Goal: Information Seeking & Learning: Learn about a topic

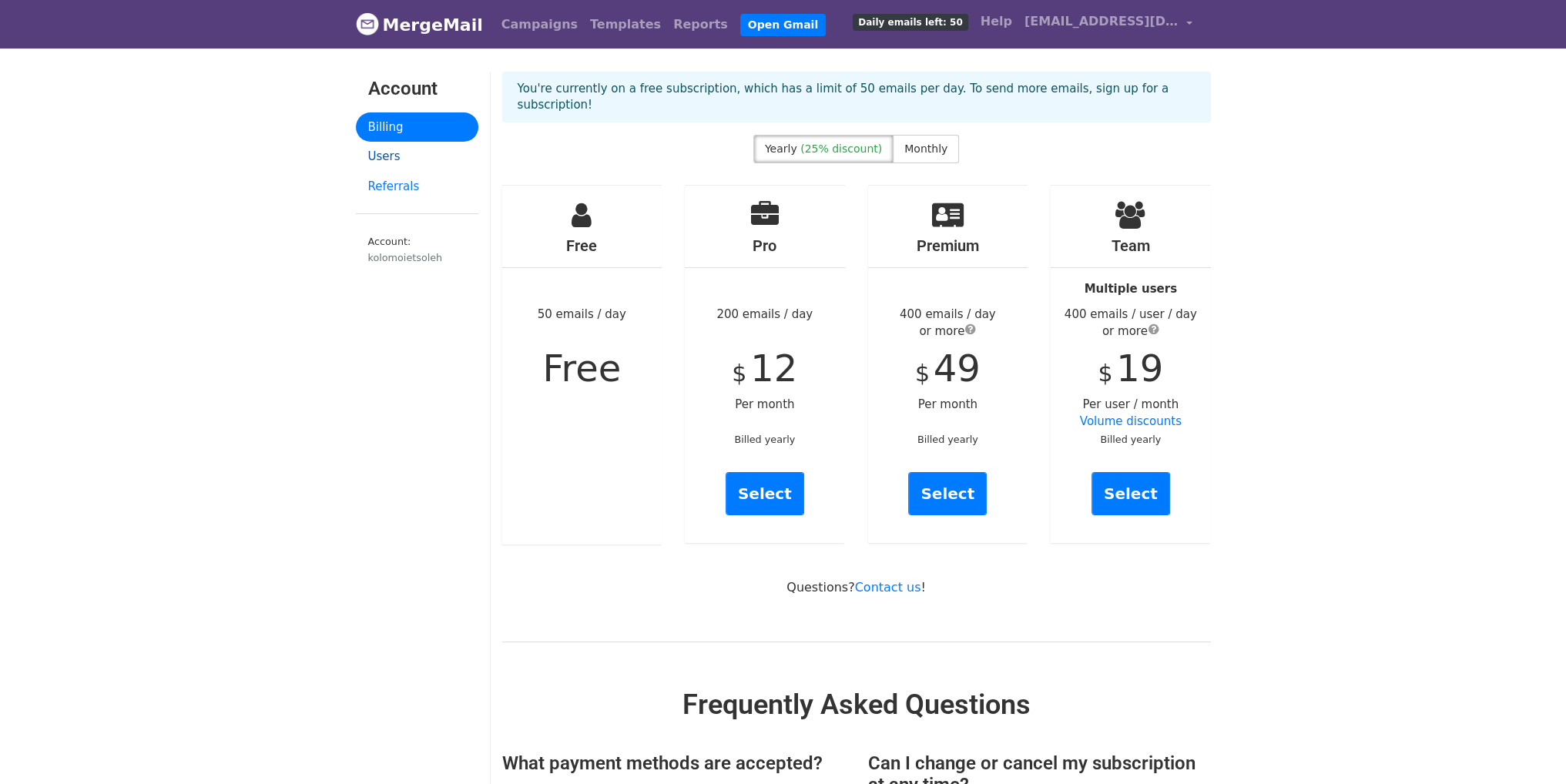
click at [385, 161] on link "Users" at bounding box center [417, 156] width 123 height 30
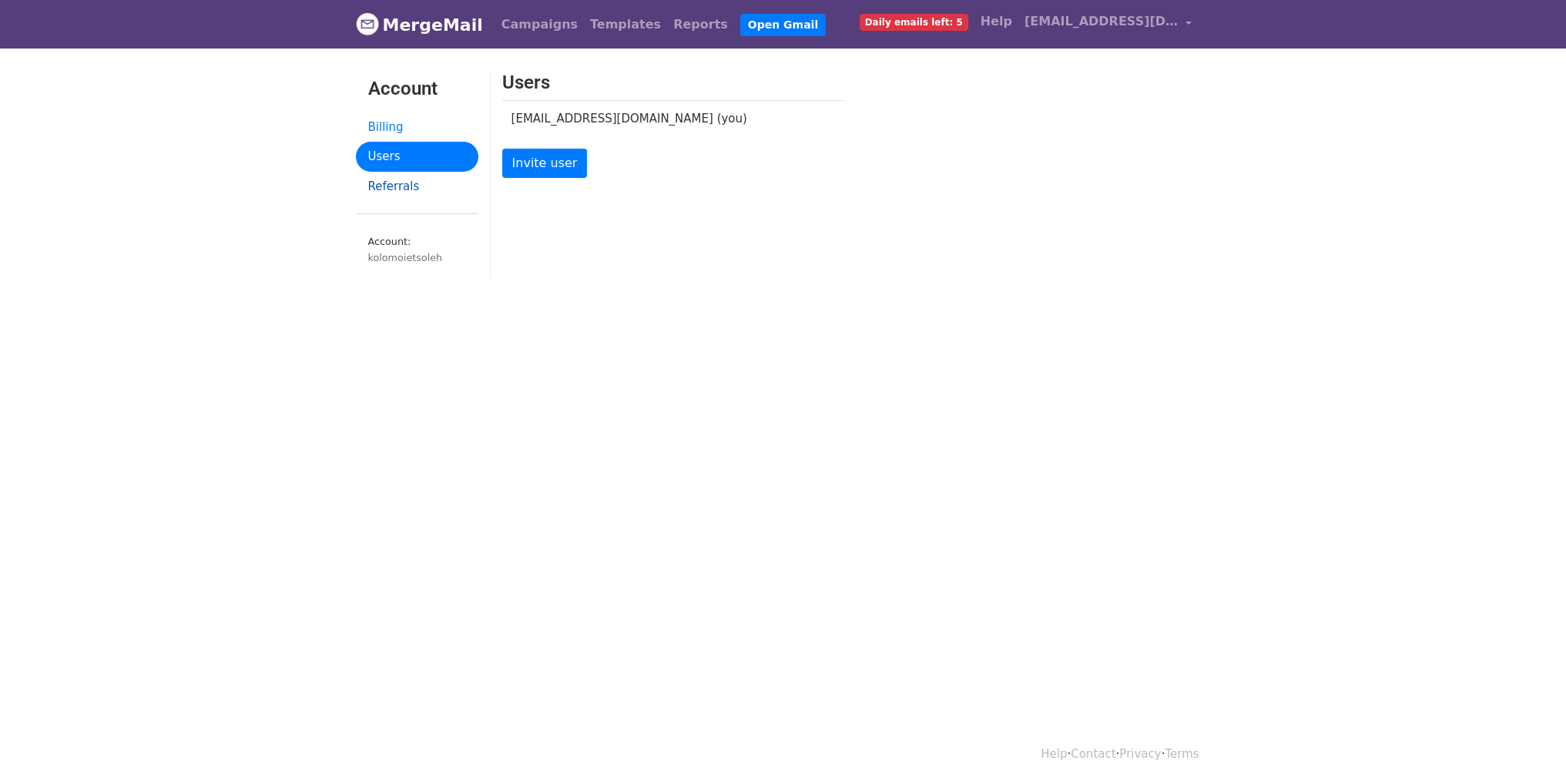
click at [391, 189] on link "Referrals" at bounding box center [417, 187] width 123 height 30
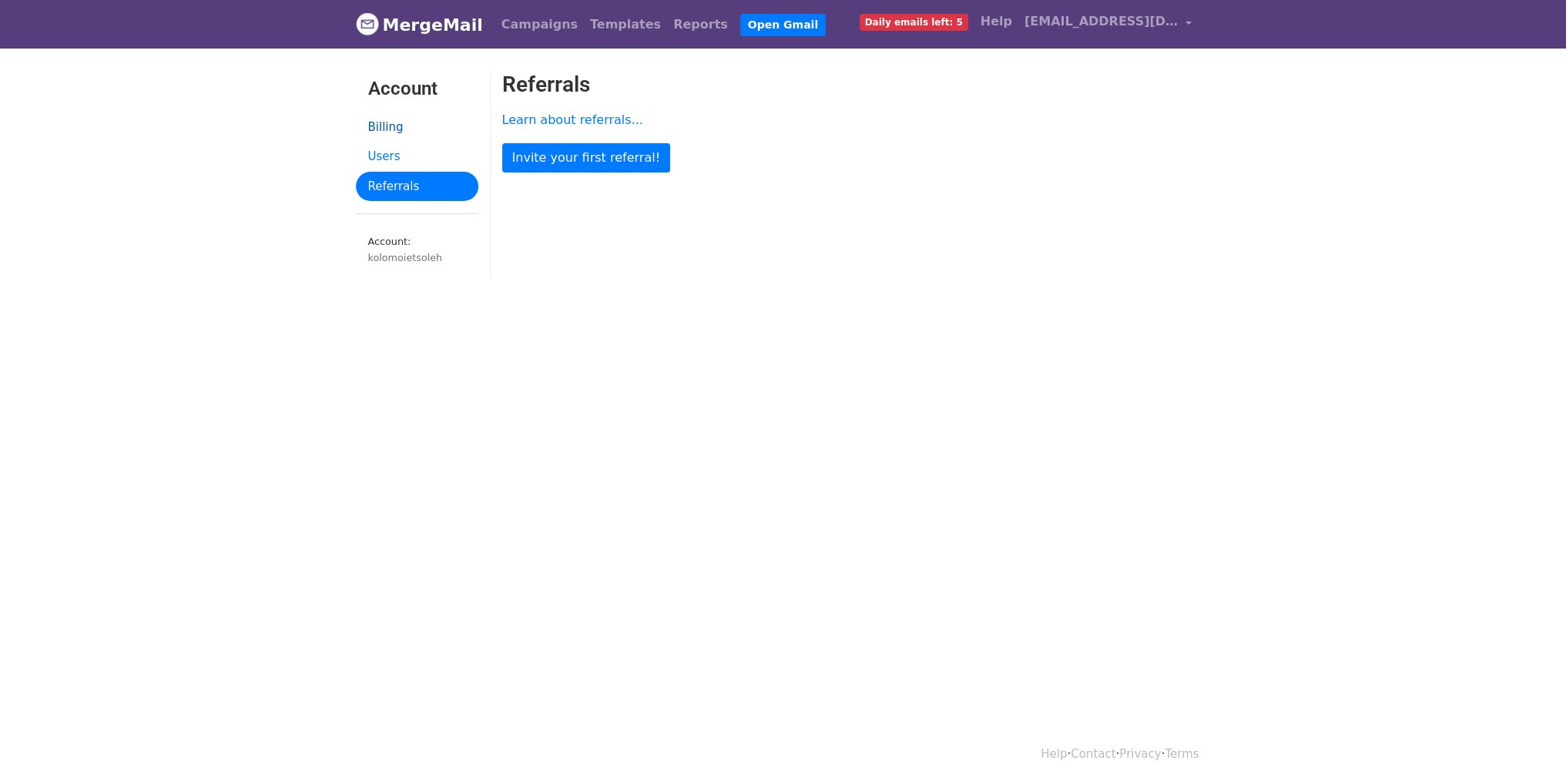
click at [385, 123] on link "Billing" at bounding box center [417, 127] width 123 height 30
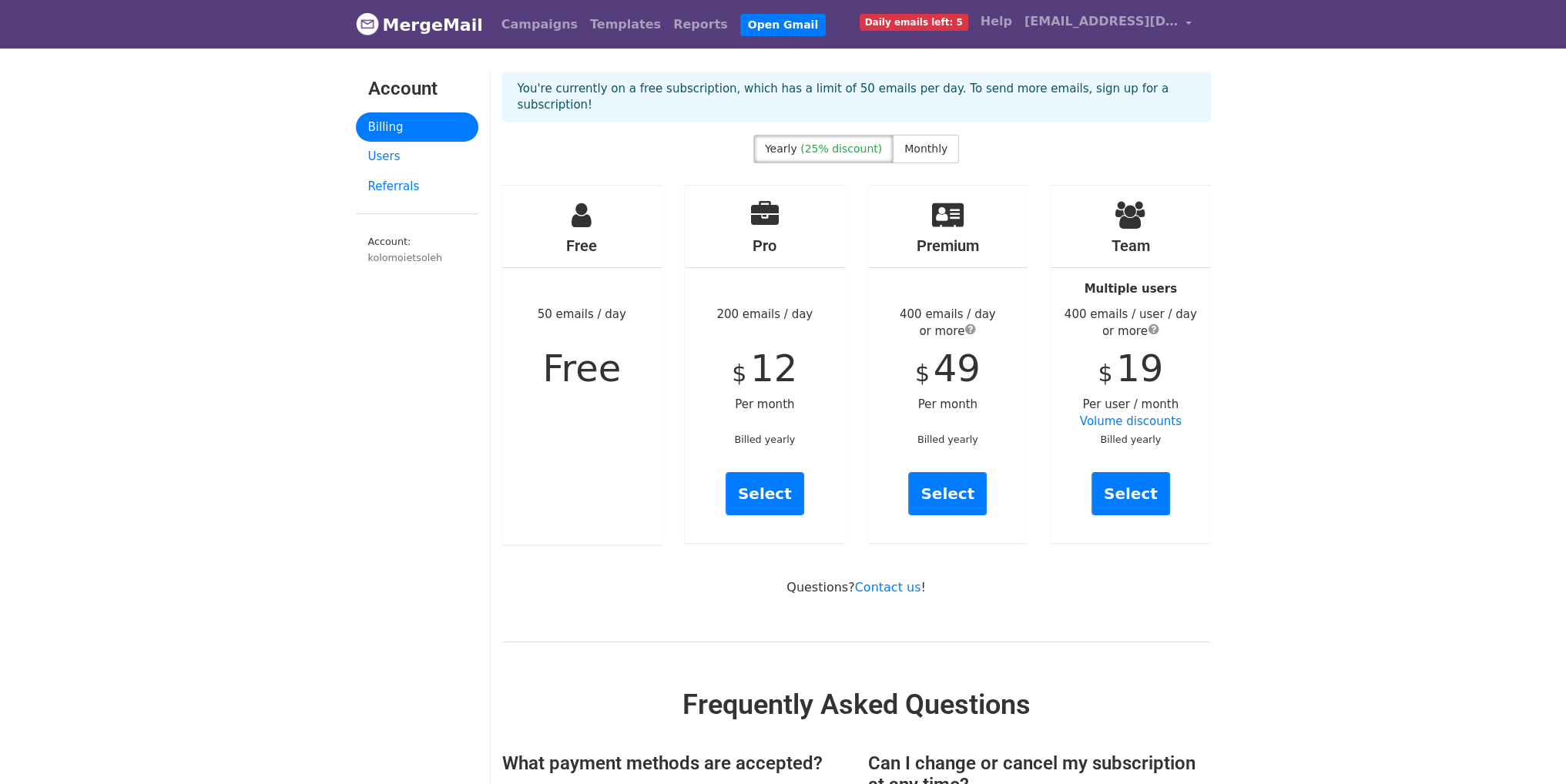
click at [894, 24] on span "Daily emails left: 5" at bounding box center [913, 22] width 109 height 17
click at [611, 22] on link "Templates" at bounding box center [625, 25] width 83 height 31
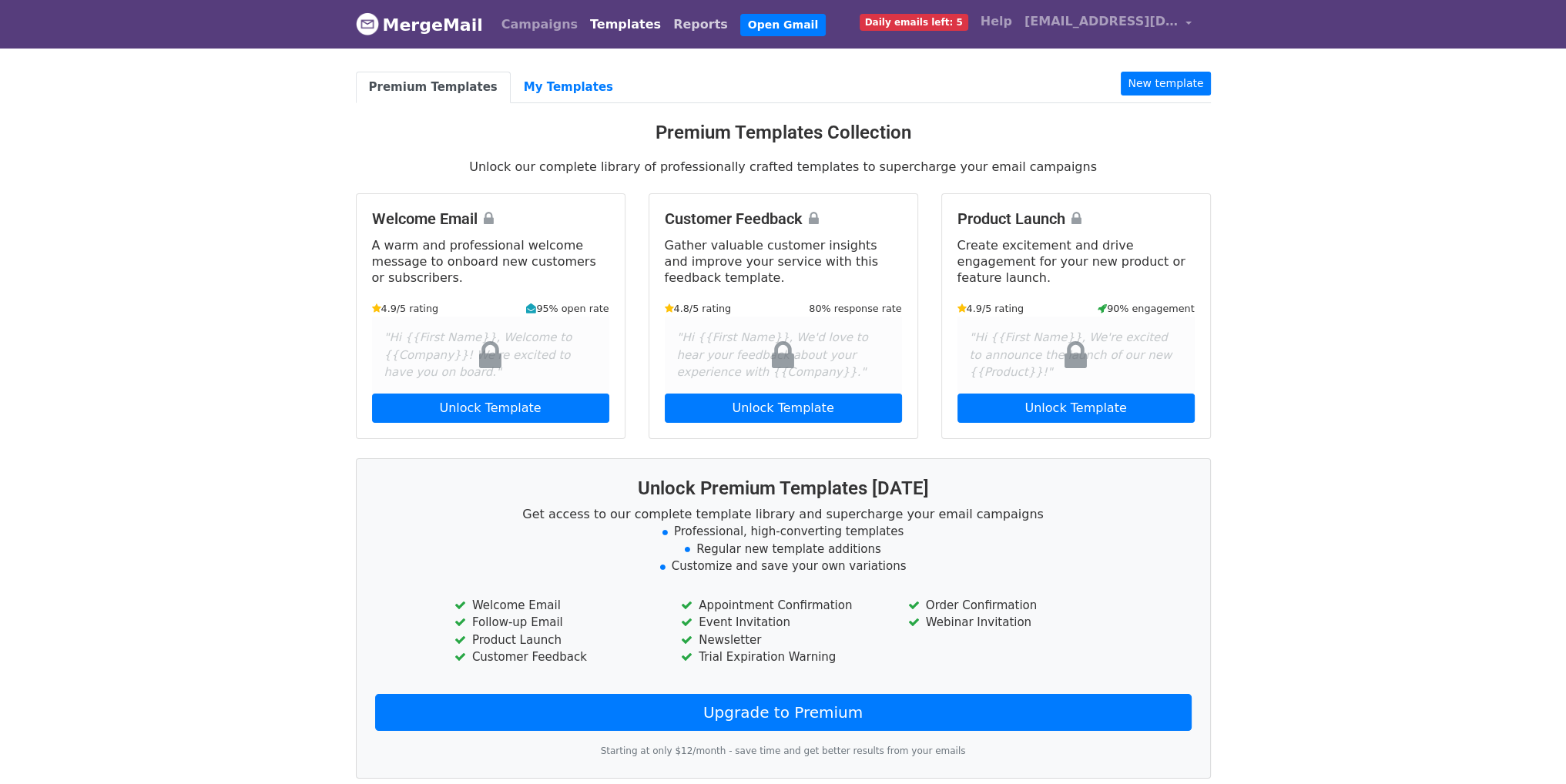
click at [667, 24] on link "Reports" at bounding box center [700, 25] width 67 height 31
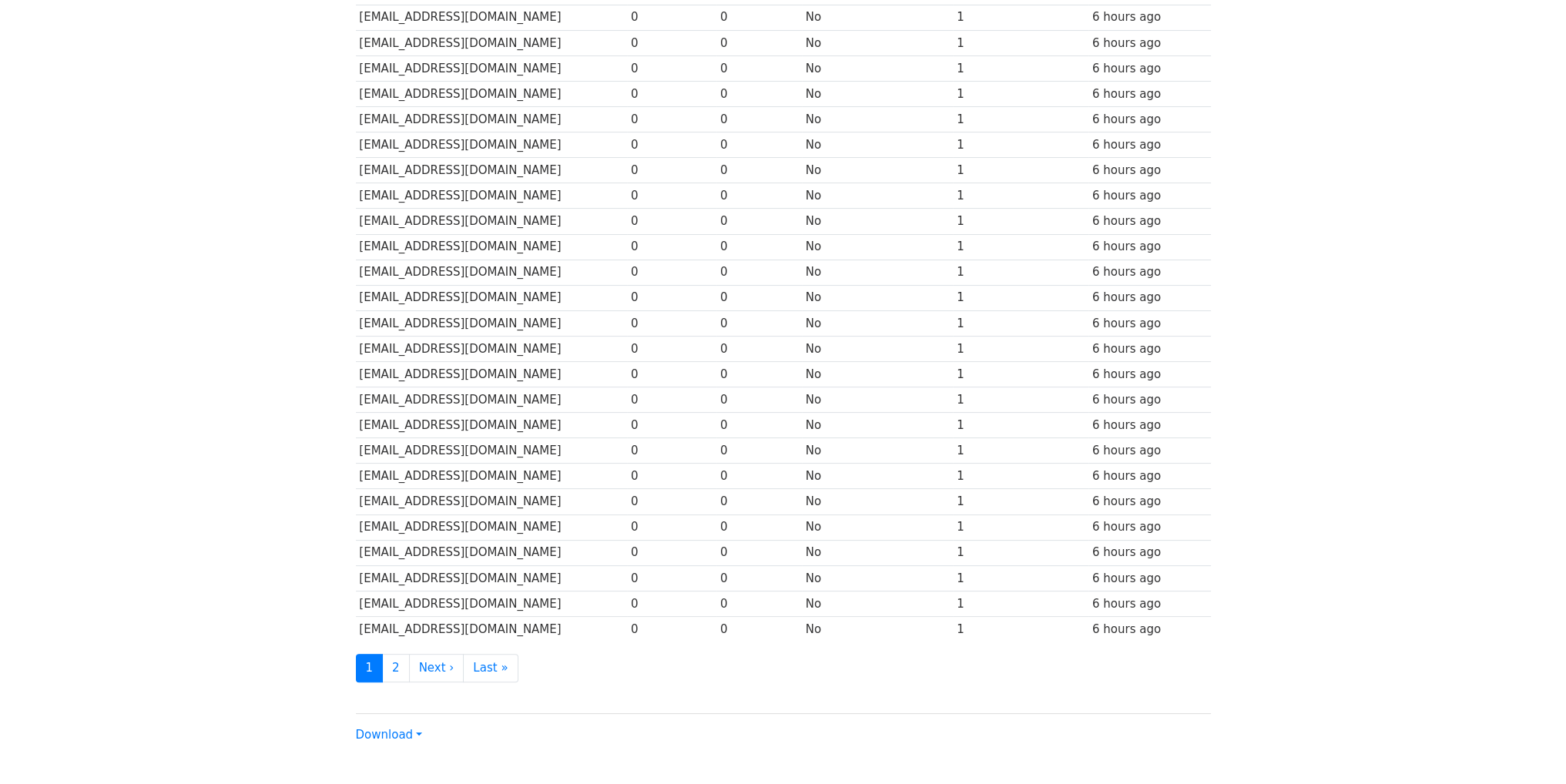
scroll to position [462, 0]
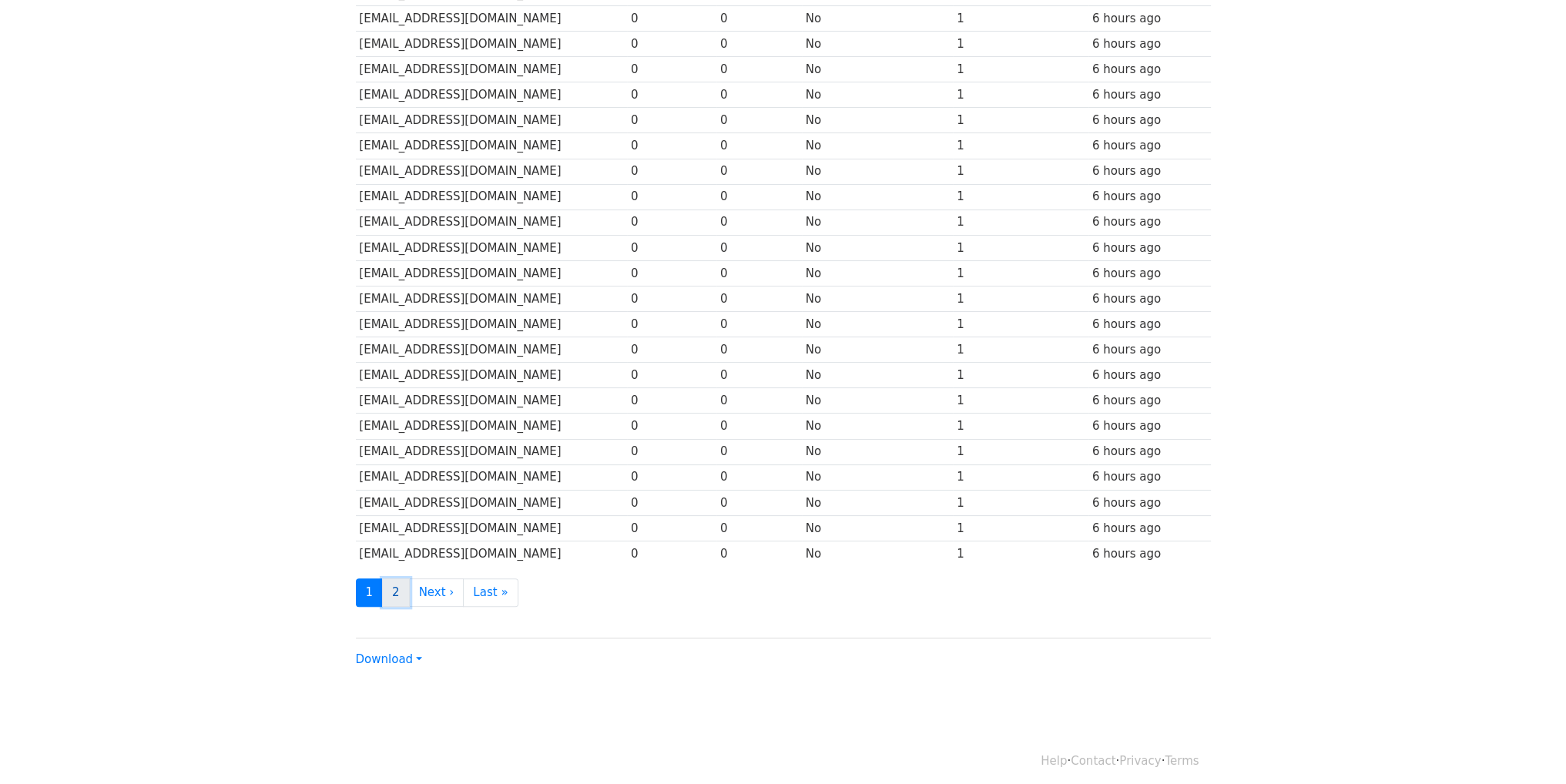
click at [394, 585] on link "2" at bounding box center [395, 592] width 27 height 28
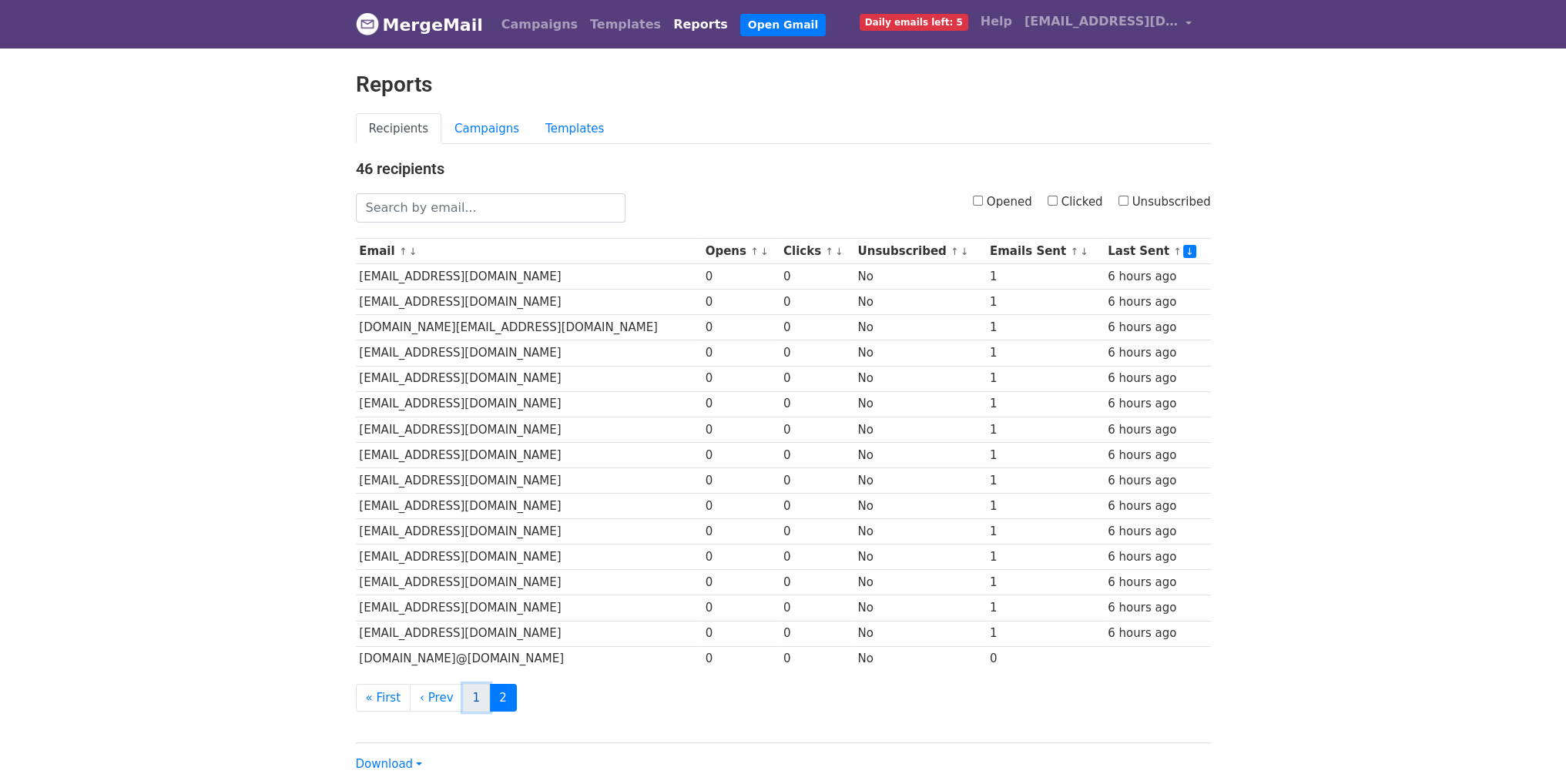
click at [466, 703] on link "1" at bounding box center [477, 697] width 27 height 28
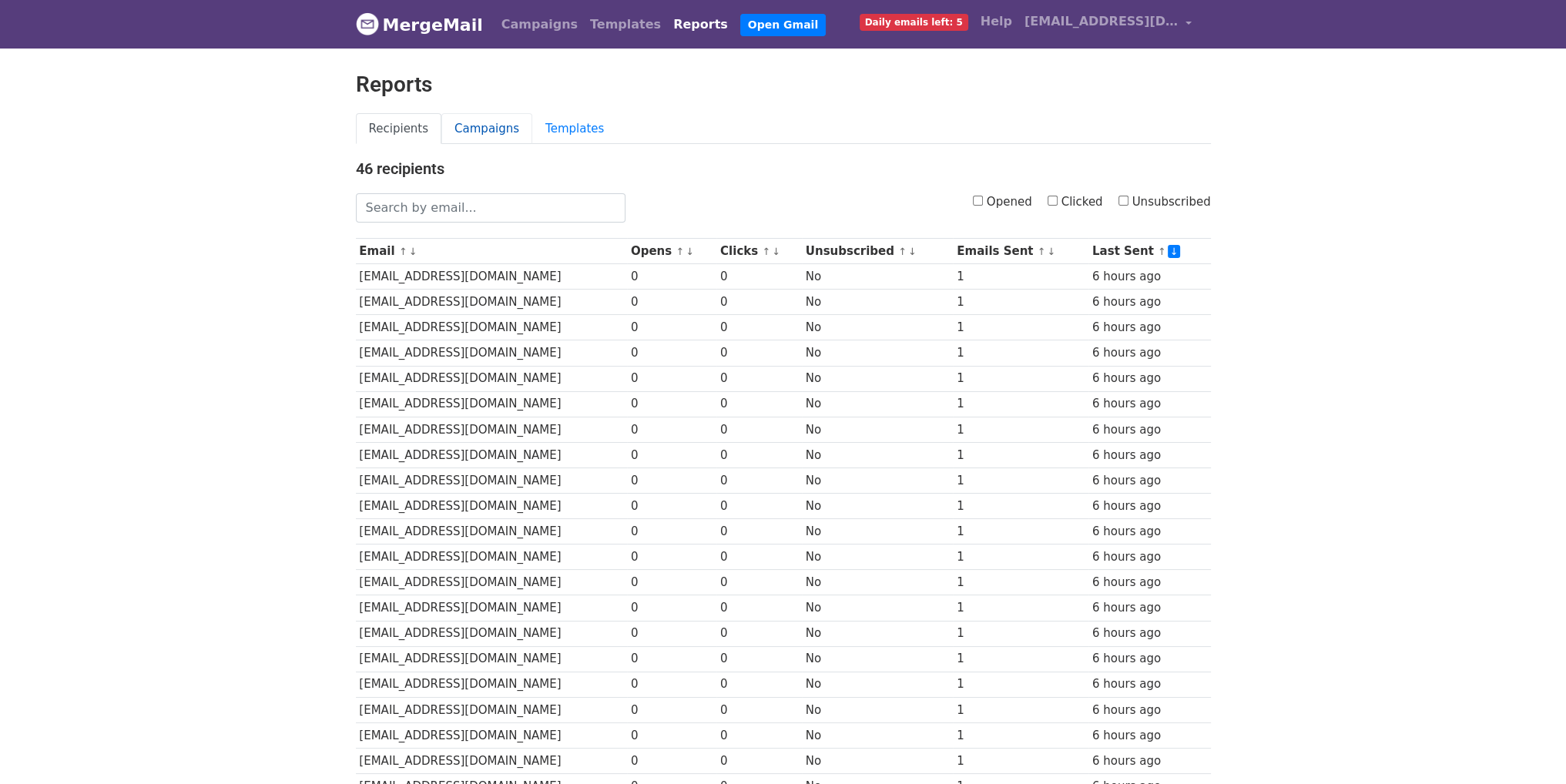
drag, startPoint x: 1193, startPoint y: 15, endPoint x: 499, endPoint y: 119, distance: 701.7
click at [499, 119] on link "Campaigns" at bounding box center [486, 129] width 91 height 31
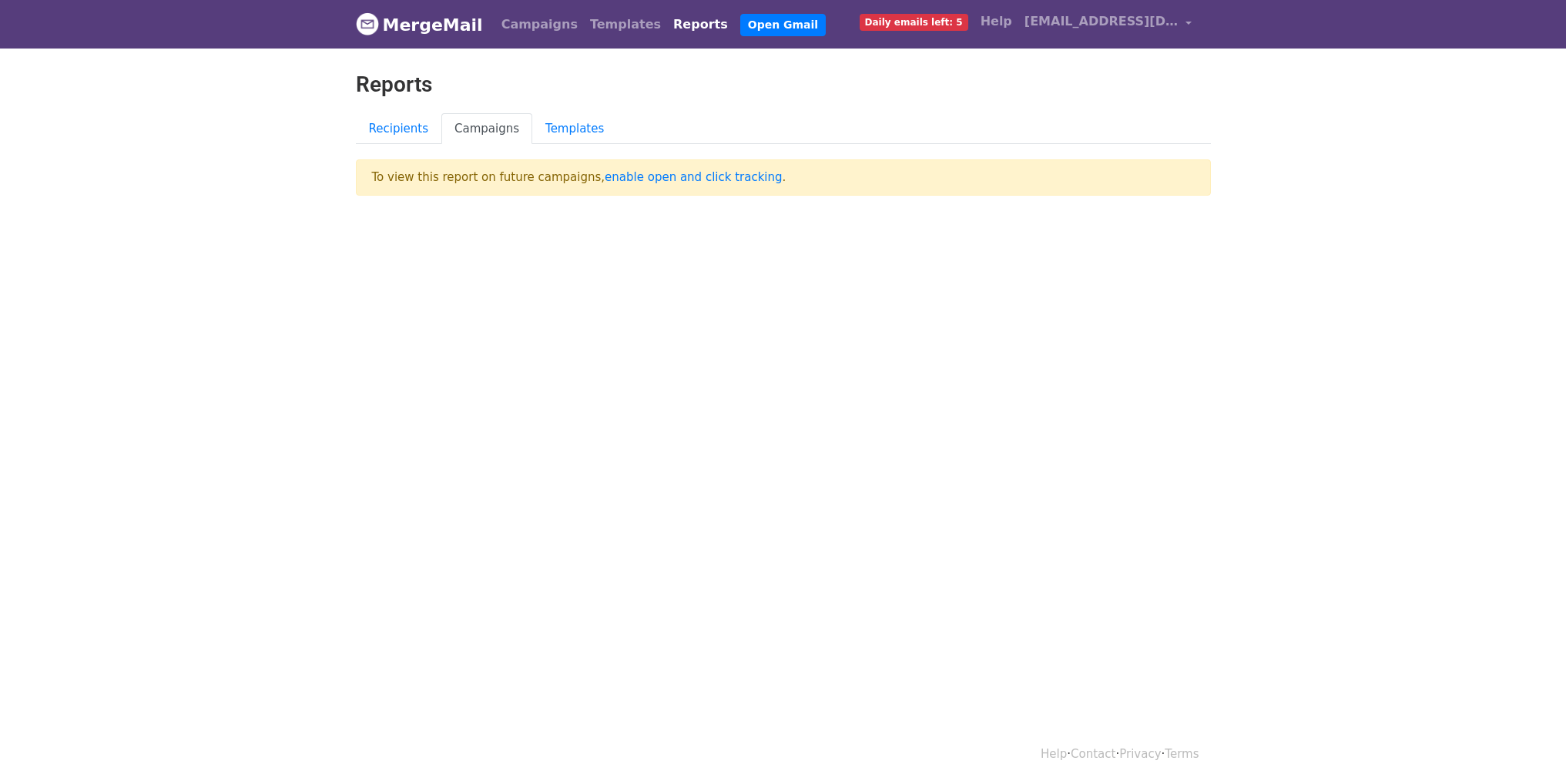
click at [483, 127] on link "Campaigns" at bounding box center [486, 129] width 91 height 31
click at [536, 134] on link "Templates" at bounding box center [574, 129] width 85 height 31
click at [379, 131] on link "Recipients" at bounding box center [399, 129] width 86 height 31
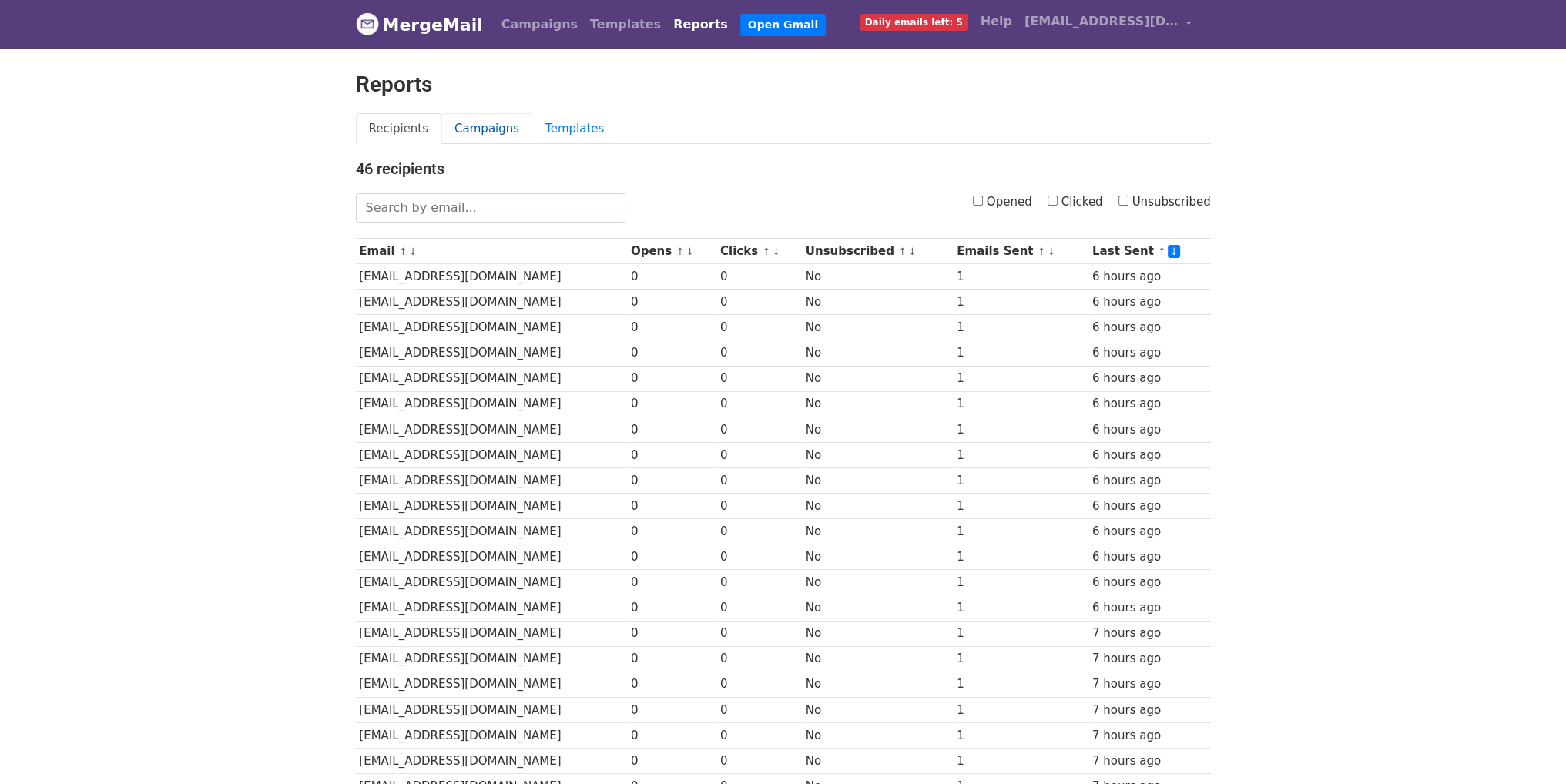
click at [488, 125] on link "Campaigns" at bounding box center [486, 129] width 91 height 31
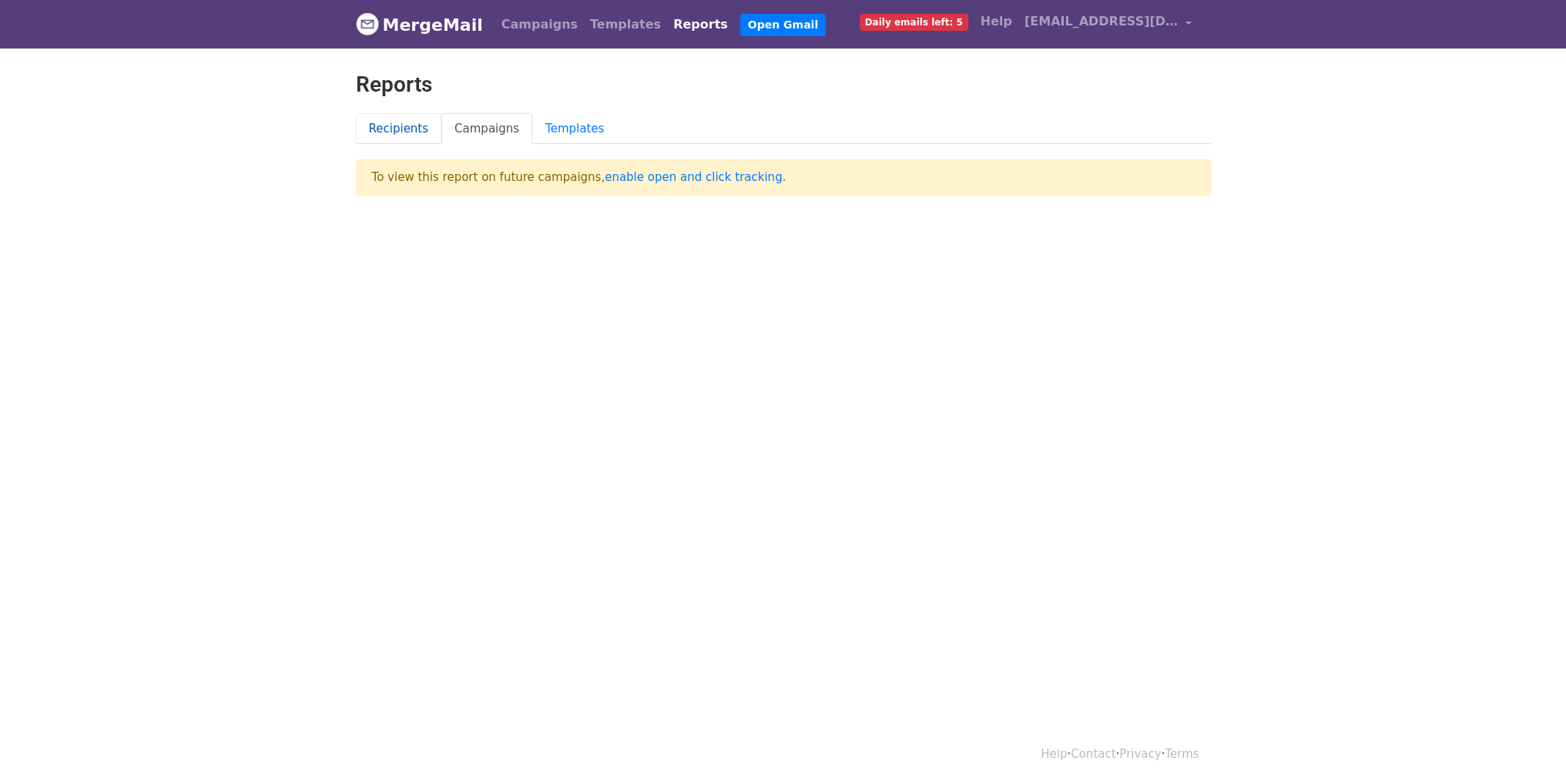
click at [420, 125] on link "Recipients" at bounding box center [399, 129] width 86 height 31
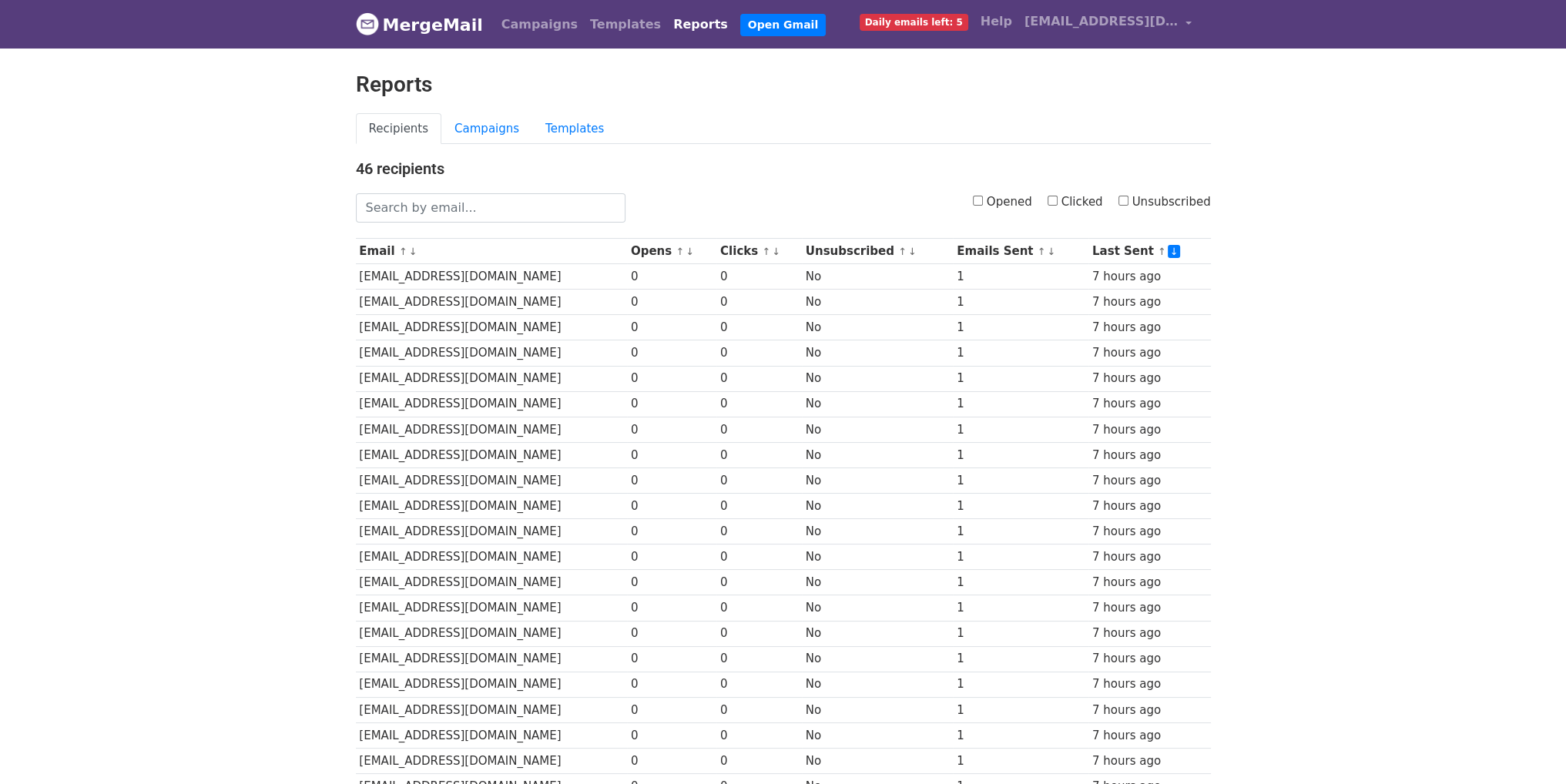
click at [983, 199] on input "Opened" at bounding box center [977, 200] width 10 height 10
checkbox input "true"
click at [667, 26] on link "Reports" at bounding box center [700, 25] width 67 height 31
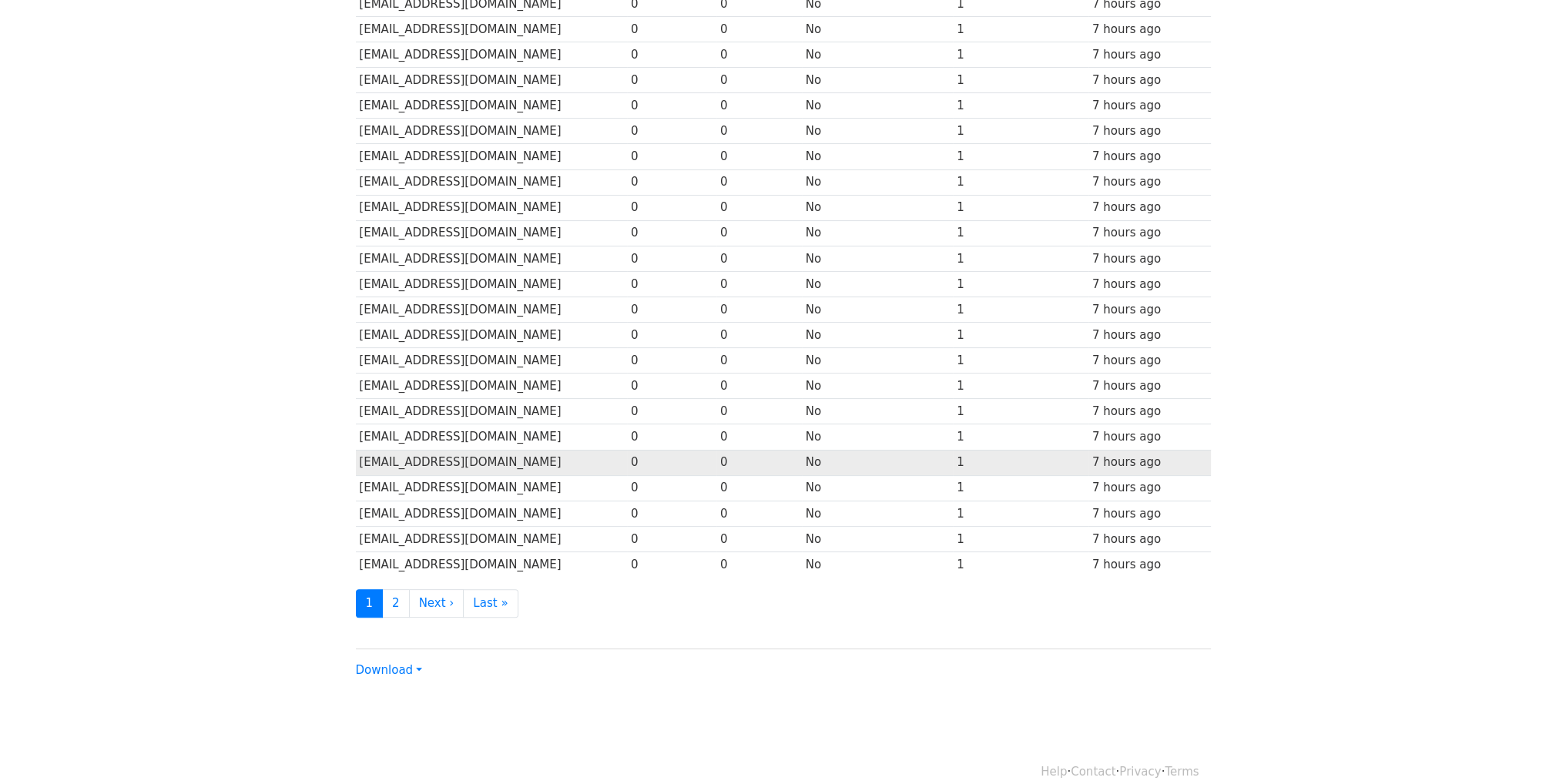
scroll to position [464, 0]
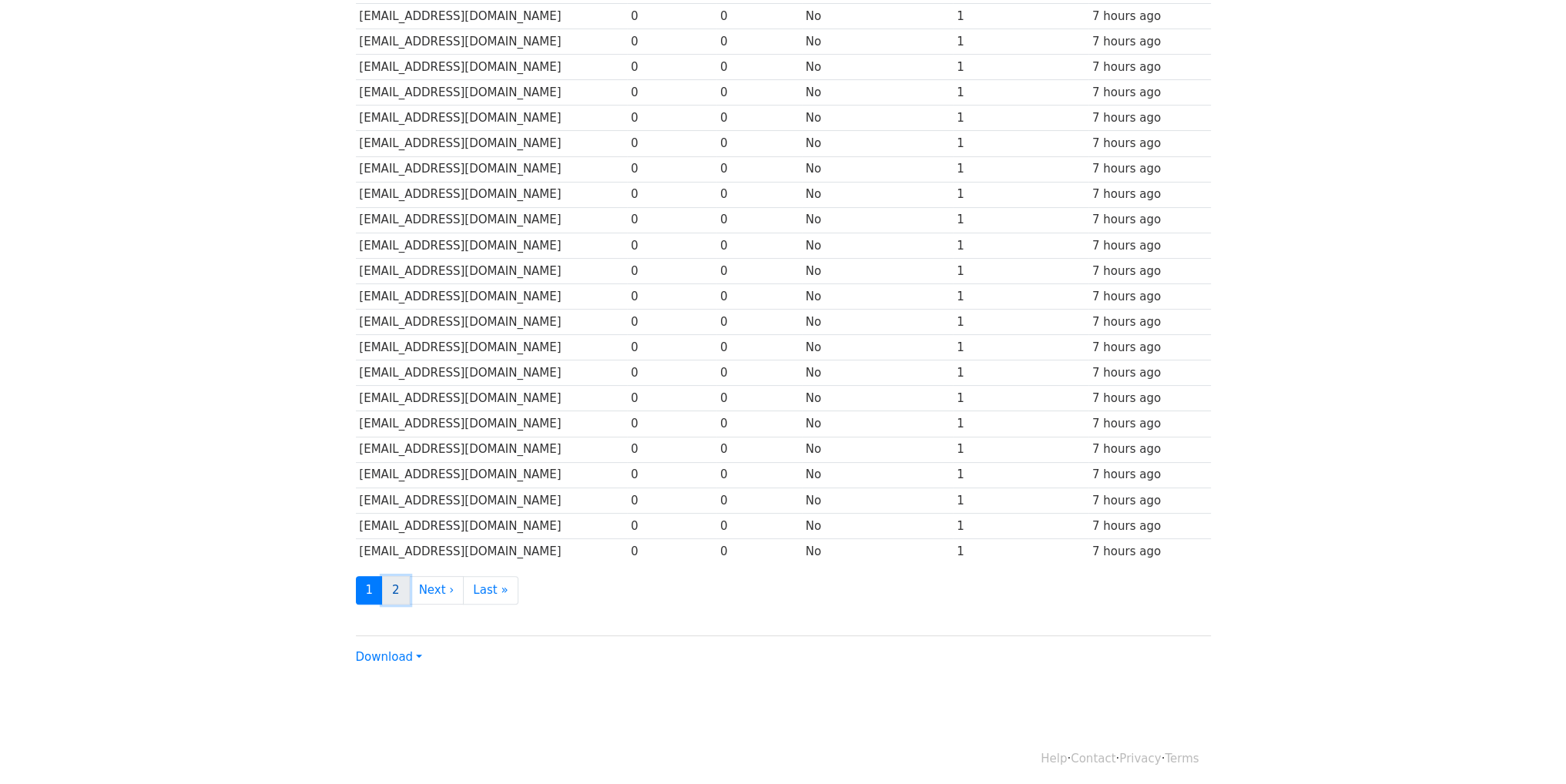
click at [402, 583] on link "2" at bounding box center [395, 589] width 27 height 28
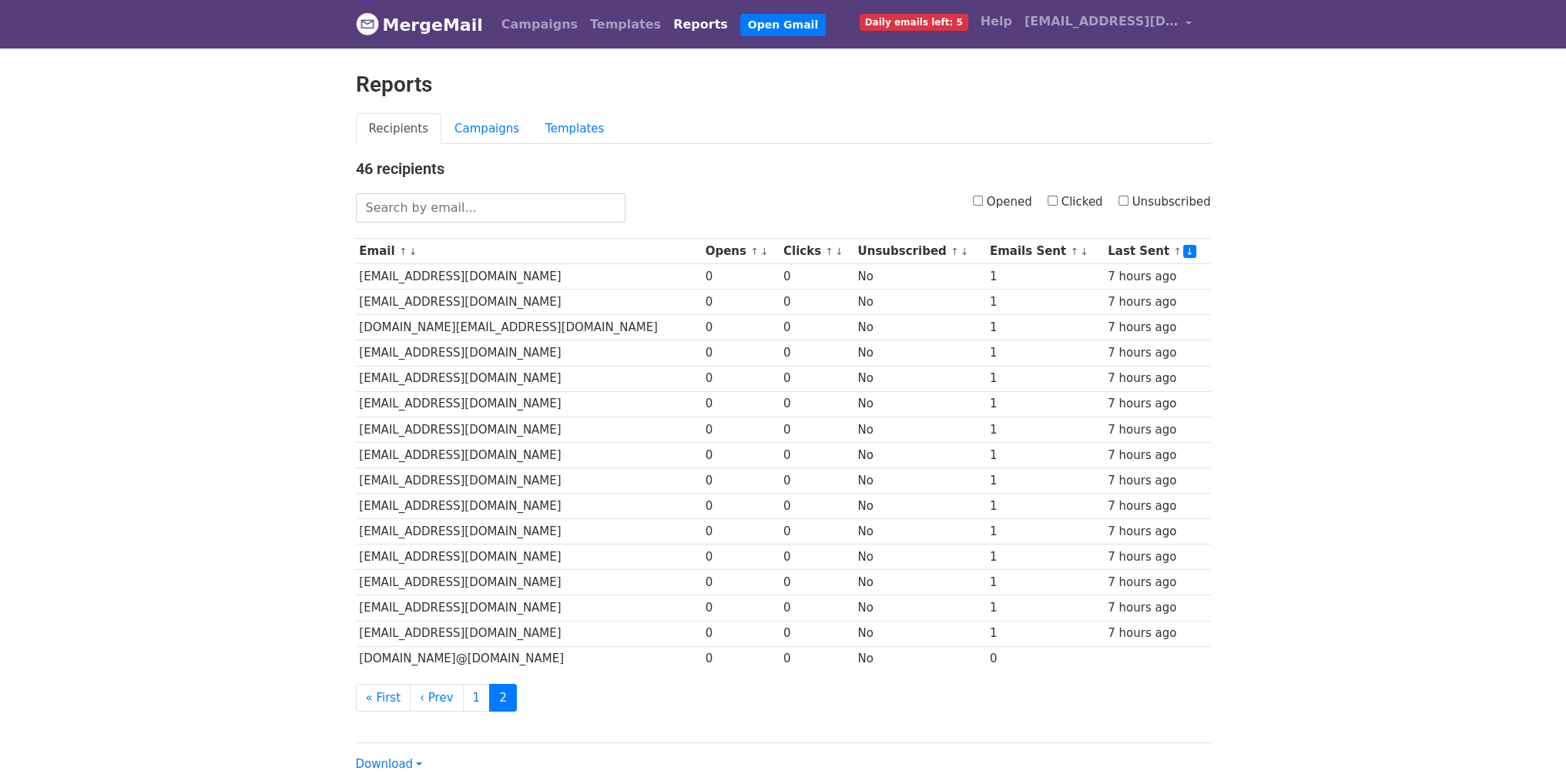
click at [418, 17] on link "MergeMail" at bounding box center [419, 24] width 127 height 32
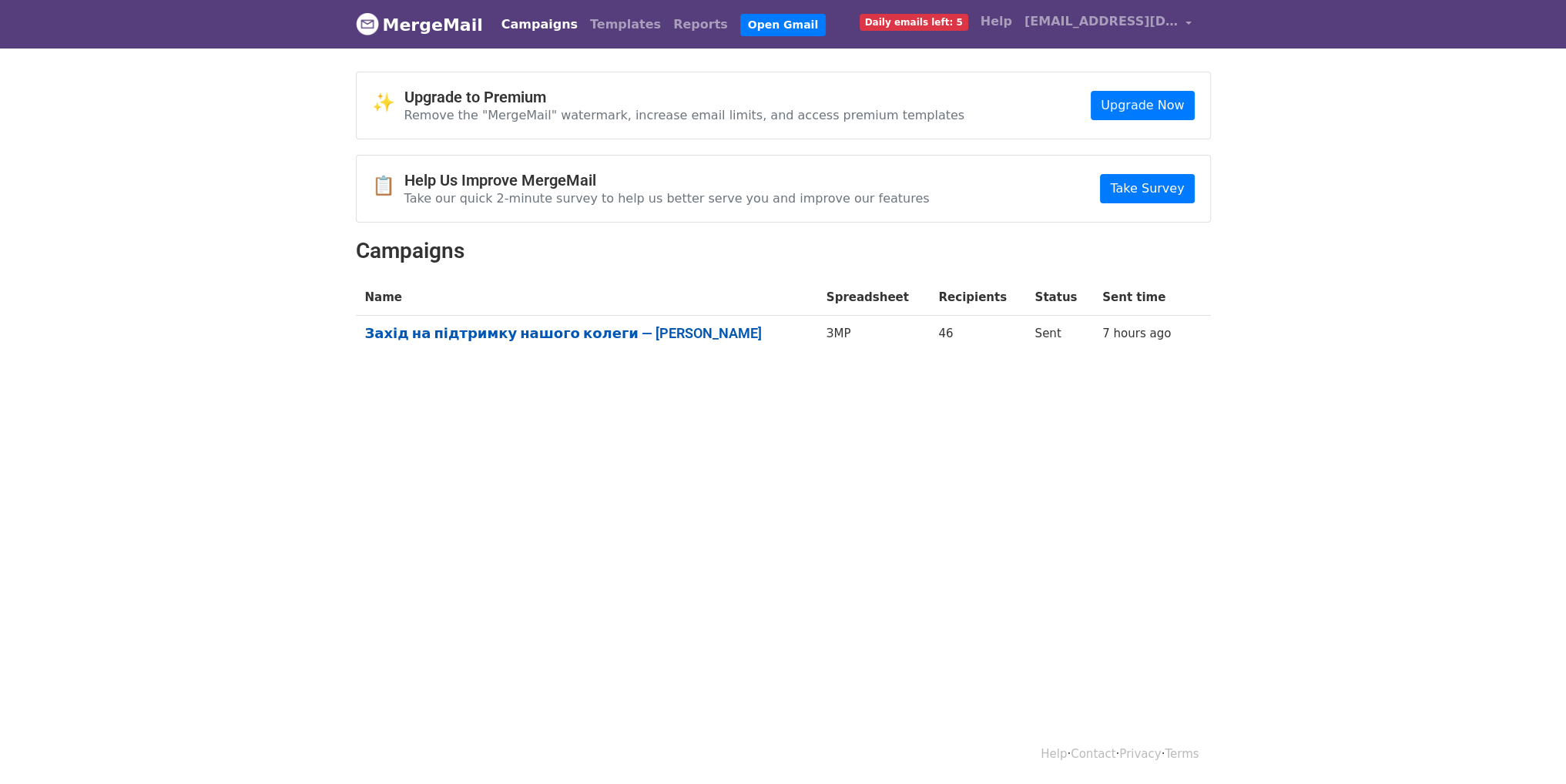
click at [687, 327] on link "Захід на підтримку нашого колеги — Віталія Лисенка" at bounding box center [587, 333] width 443 height 17
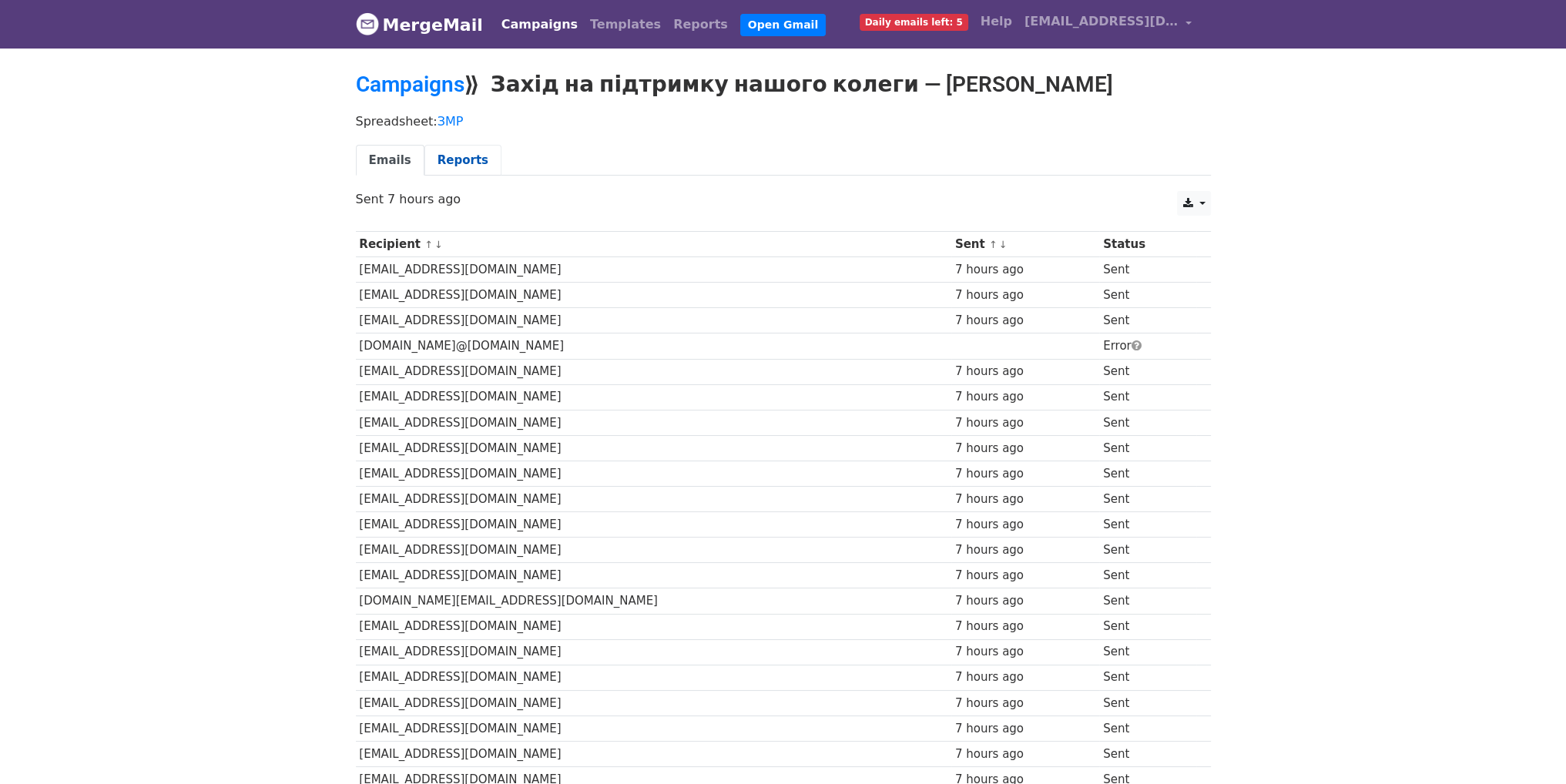
click at [478, 155] on link "Reports" at bounding box center [463, 160] width 77 height 31
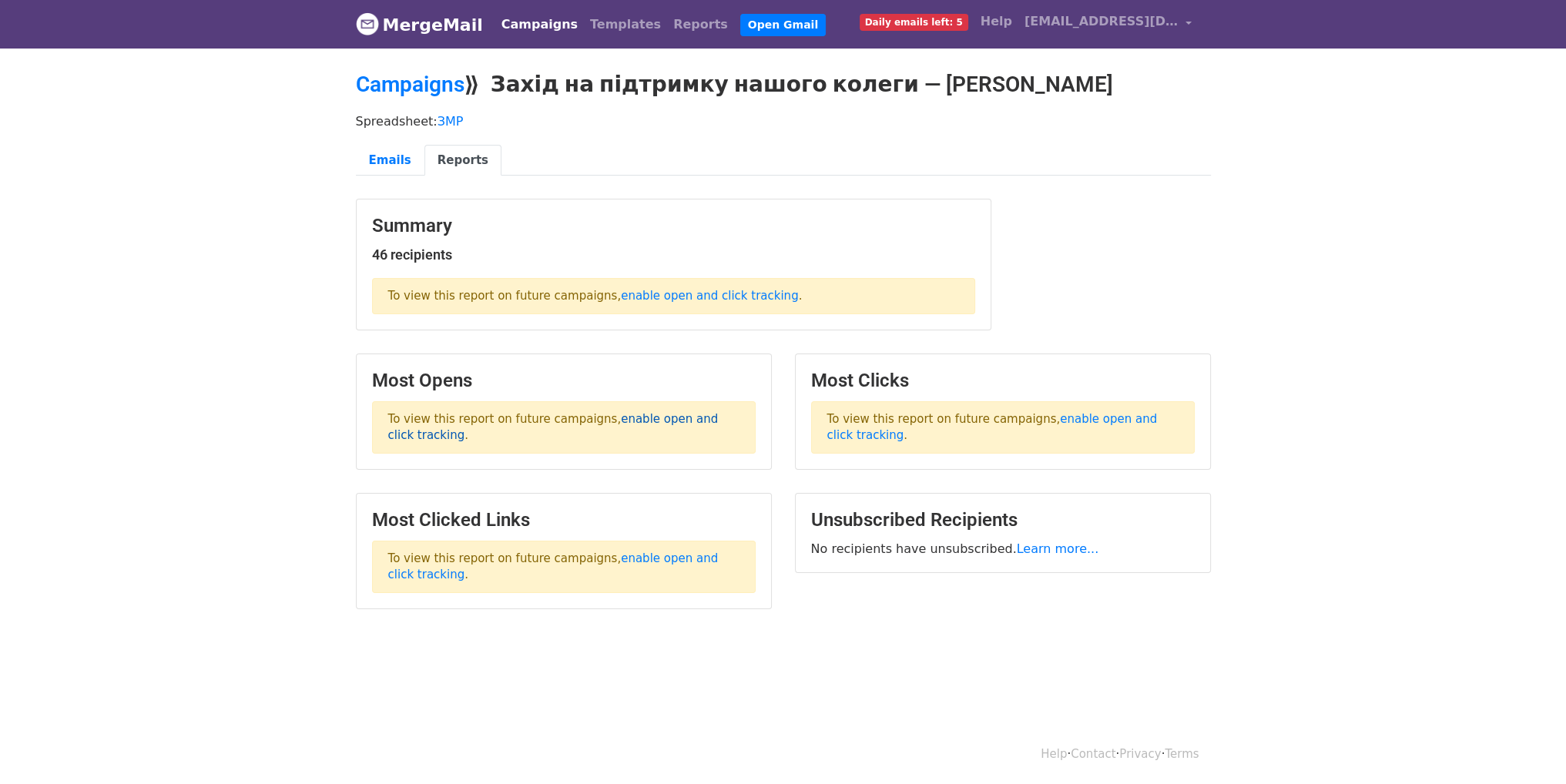
click at [616, 413] on link "enable open and click tracking" at bounding box center [553, 426] width 330 height 30
click at [374, 148] on link "Emails" at bounding box center [390, 160] width 69 height 31
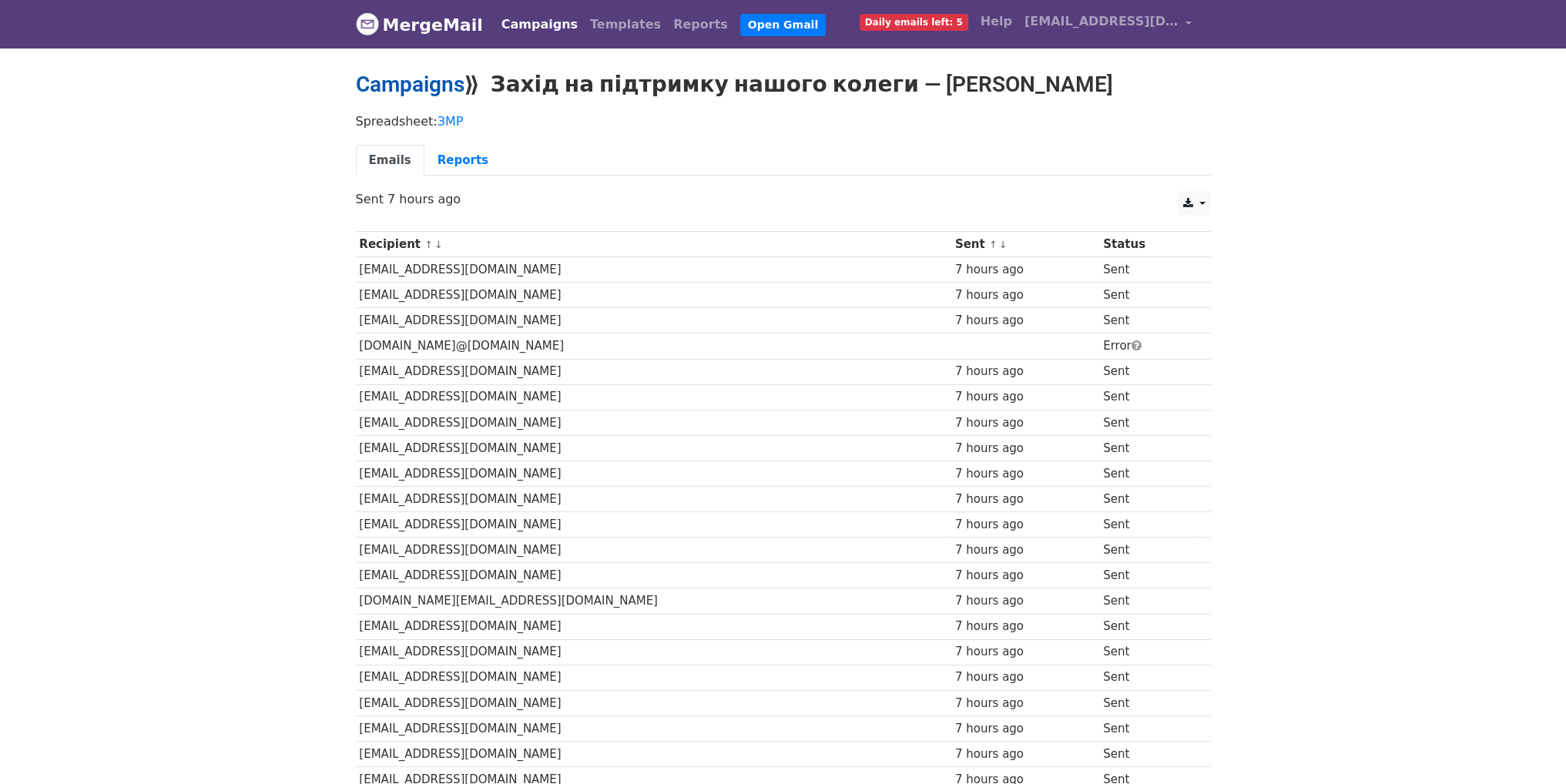
click at [432, 86] on link "Campaigns" at bounding box center [410, 84] width 109 height 26
